Goal: Transaction & Acquisition: Purchase product/service

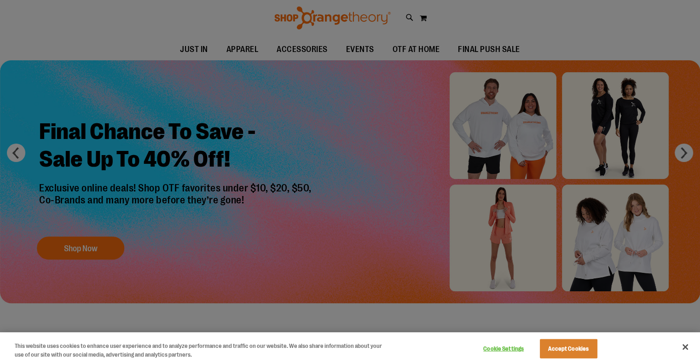
scroll to position [48, 0]
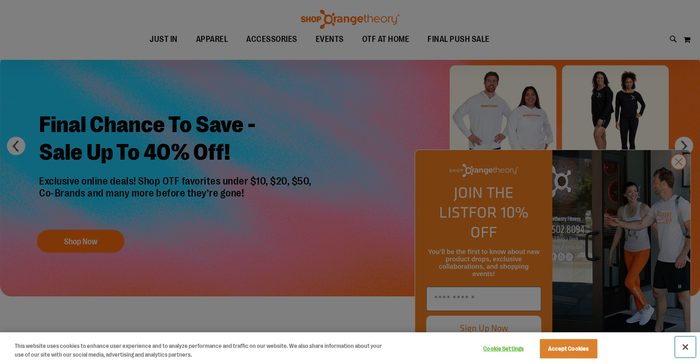
click at [683, 347] on button "Close" at bounding box center [685, 347] width 20 height 20
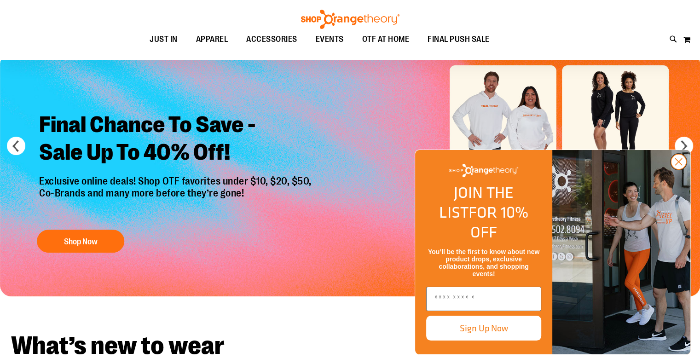
click at [680, 169] on circle "Close dialog" at bounding box center [678, 161] width 15 height 15
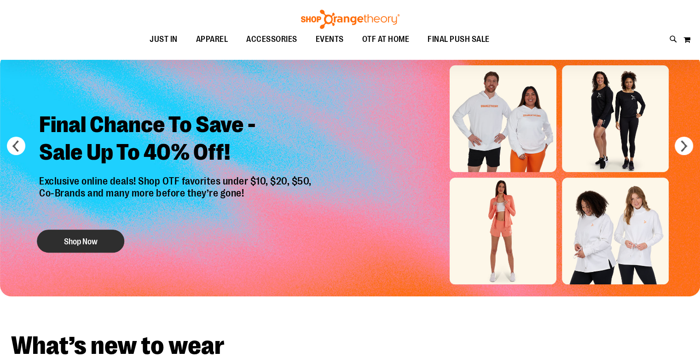
click at [90, 234] on button "Shop Now" at bounding box center [80, 241] width 87 height 23
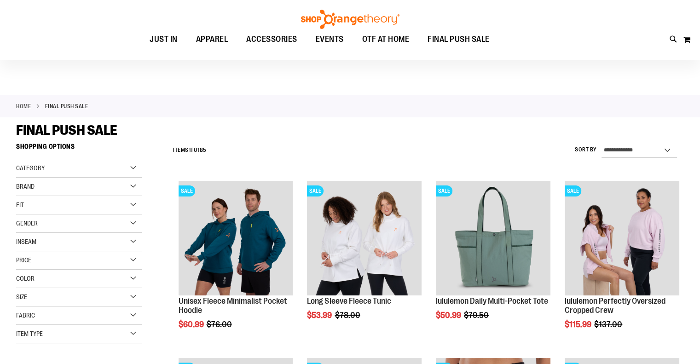
scroll to position [8, 0]
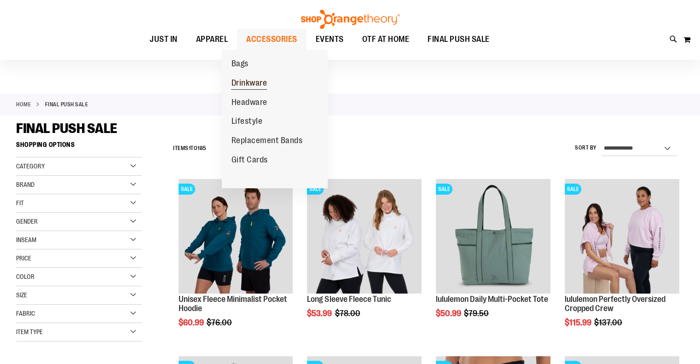
click at [250, 84] on span "Drinkware" at bounding box center [249, 83] width 36 height 11
